Goal: Transaction & Acquisition: Purchase product/service

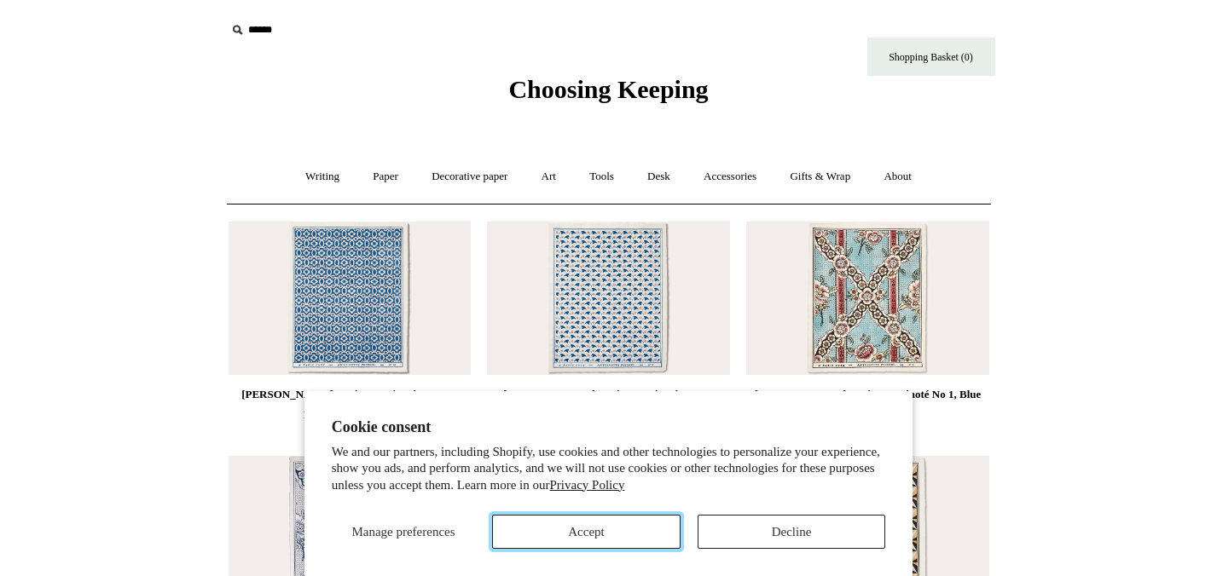
click at [663, 533] on button "Accept" at bounding box center [586, 532] width 188 height 34
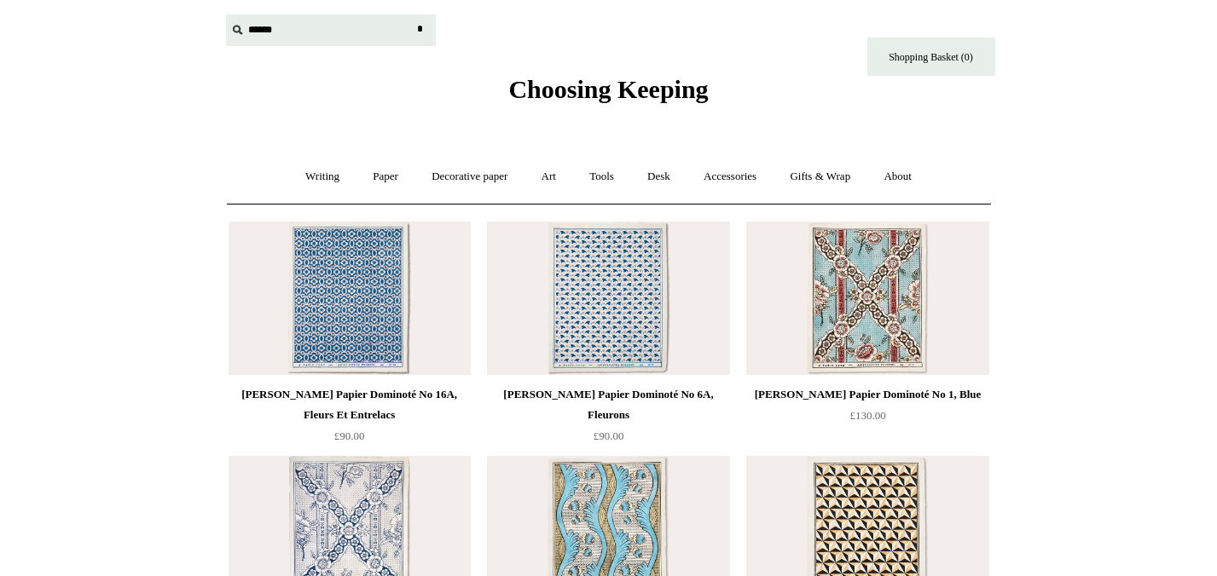
click at [252, 32] on input "text" at bounding box center [331, 30] width 210 height 32
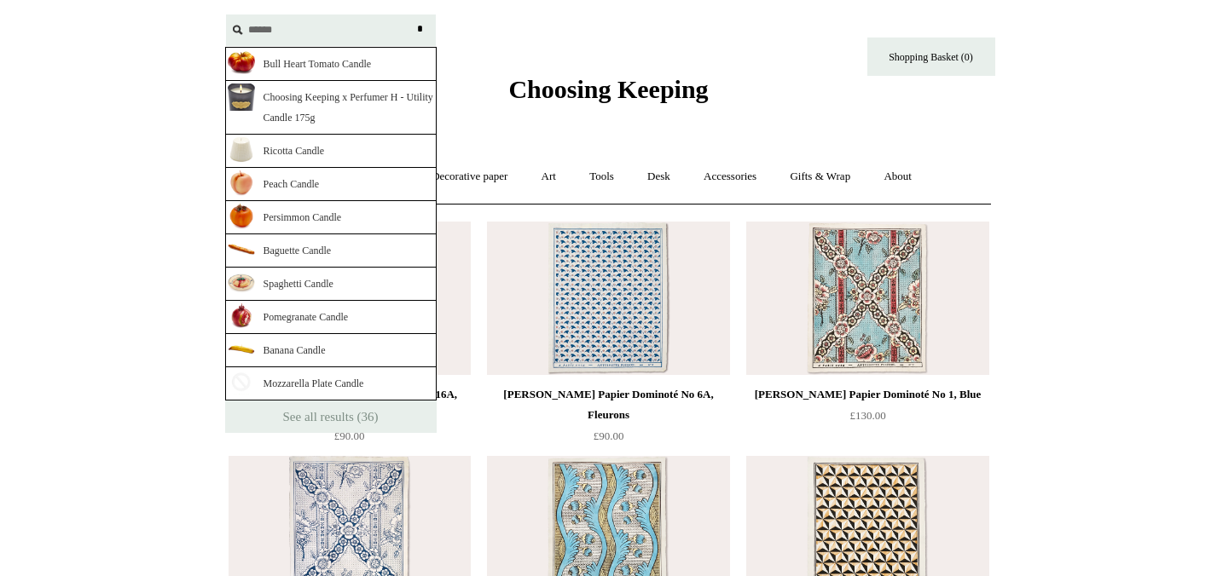
type input "******"
click at [412, 14] on input "*" at bounding box center [420, 29] width 17 height 30
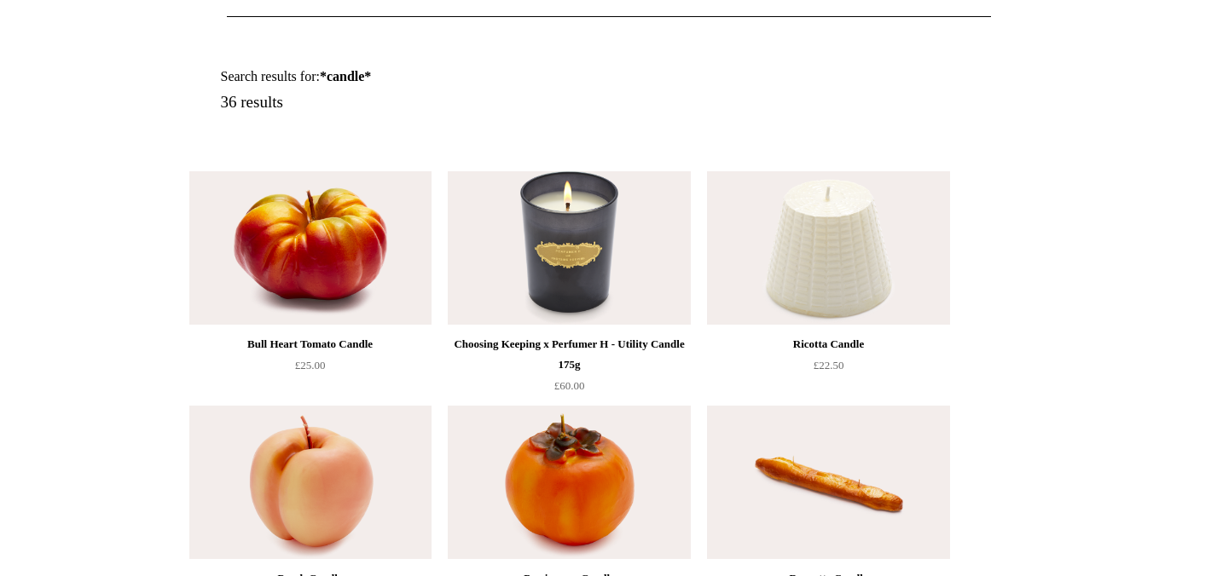
scroll to position [198, 0]
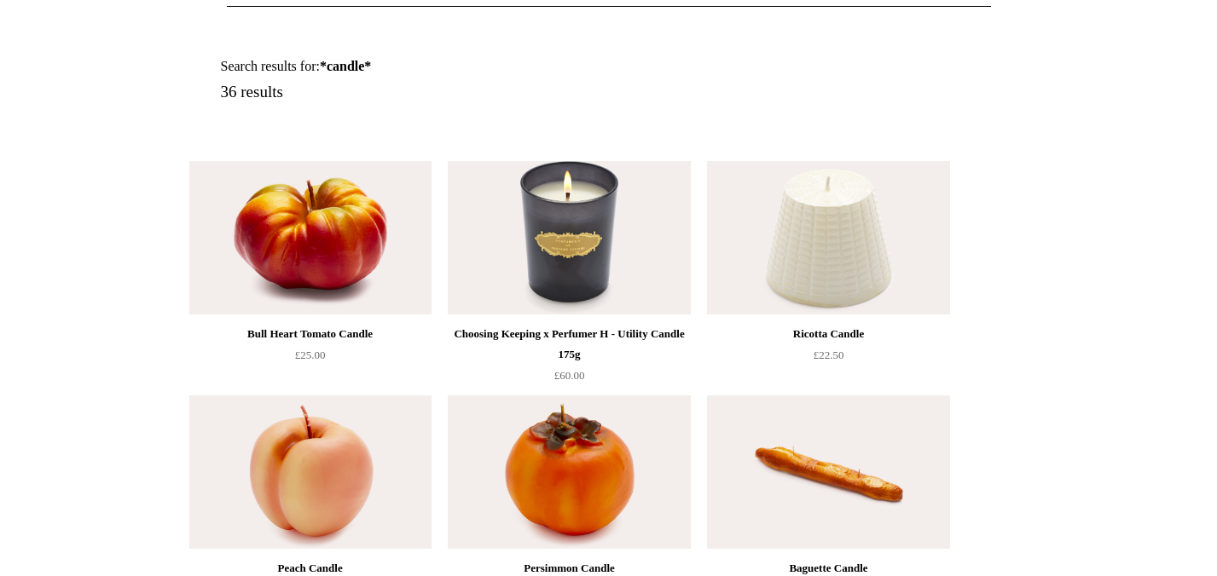
click at [575, 237] on img at bounding box center [569, 237] width 242 height 153
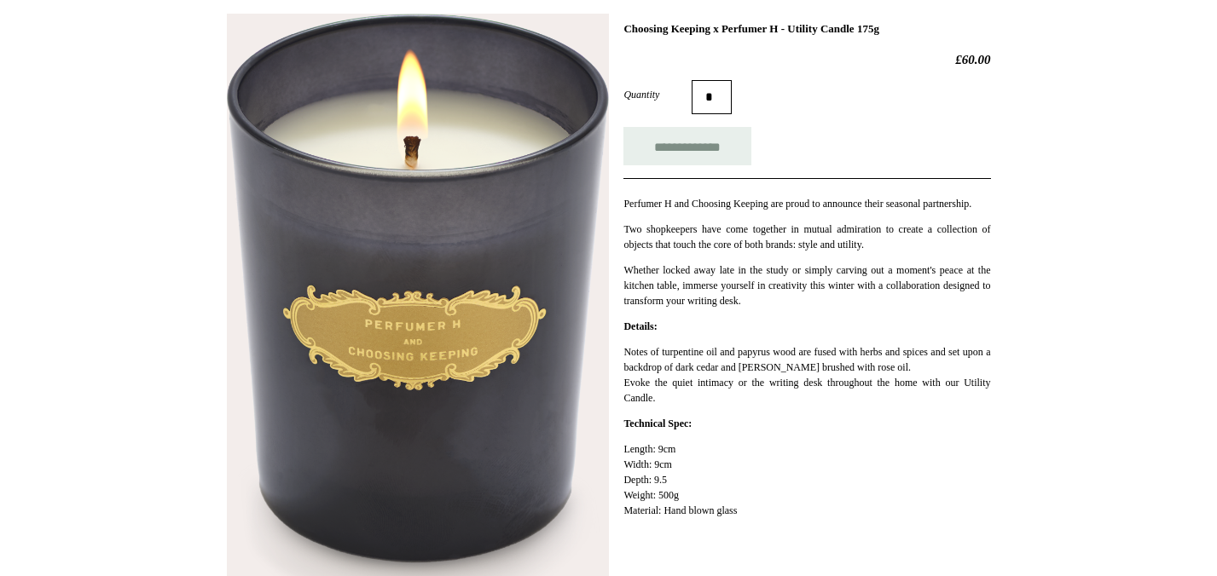
scroll to position [252, 0]
